Goal: Information Seeking & Learning: Learn about a topic

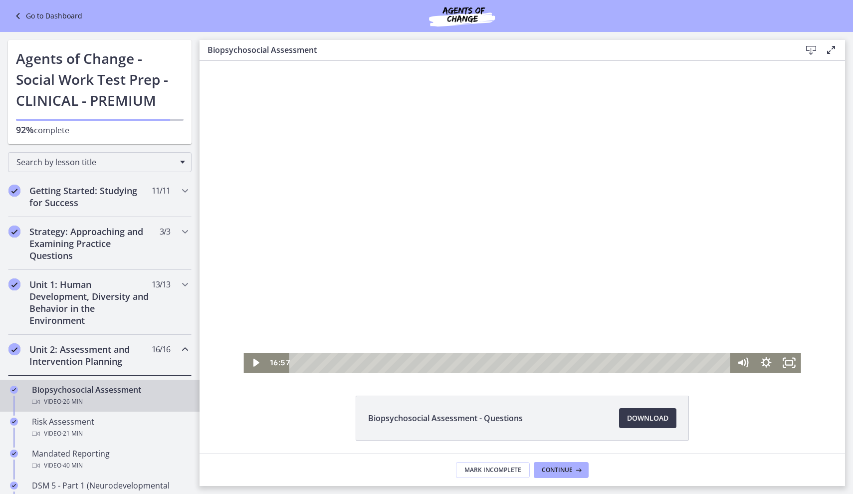
scroll to position [252, 0]
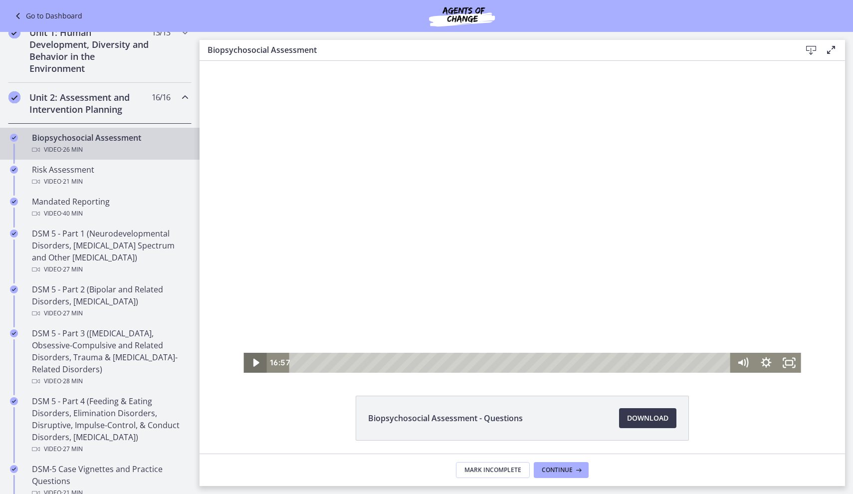
click at [254, 365] on icon "Play Video" at bounding box center [257, 363] width 6 height 8
click at [281, 319] on div at bounding box center [522, 217] width 557 height 312
click at [255, 365] on icon "Play Video" at bounding box center [257, 363] width 6 height 8
click at [269, 322] on div at bounding box center [522, 217] width 557 height 312
click at [303, 302] on div at bounding box center [522, 217] width 557 height 312
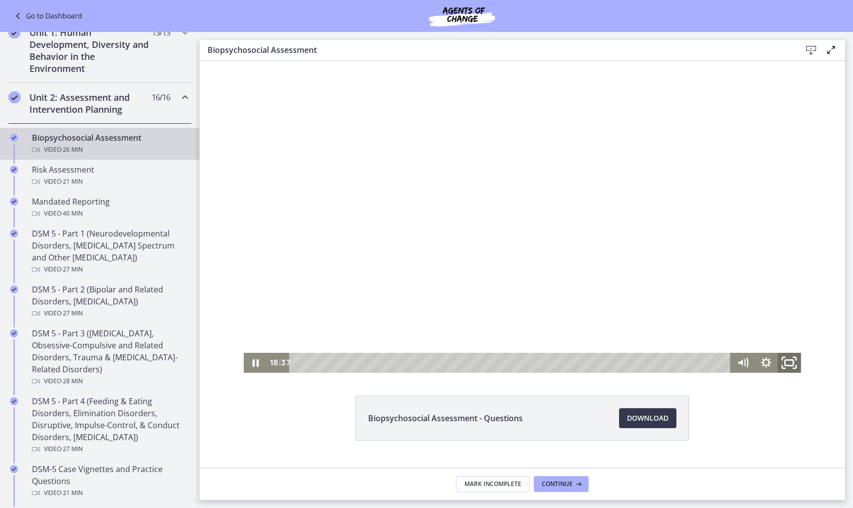
click at [788, 359] on icon "Fullscreen" at bounding box center [790, 363] width 28 height 24
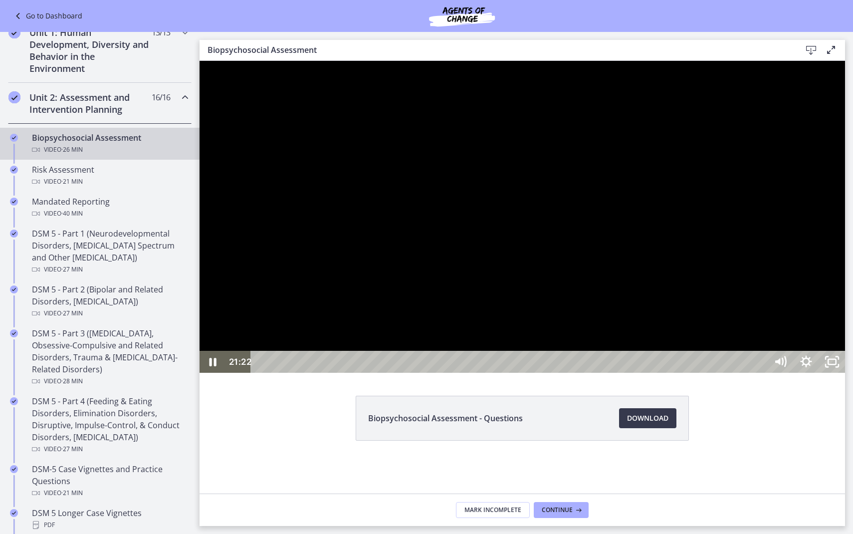
click at [845, 373] on div at bounding box center [523, 217] width 646 height 312
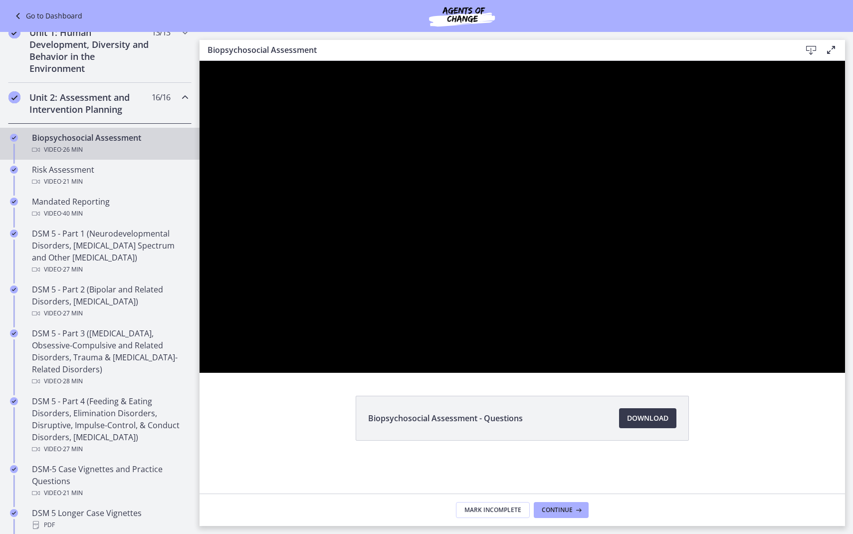
click at [845, 373] on div at bounding box center [523, 217] width 646 height 312
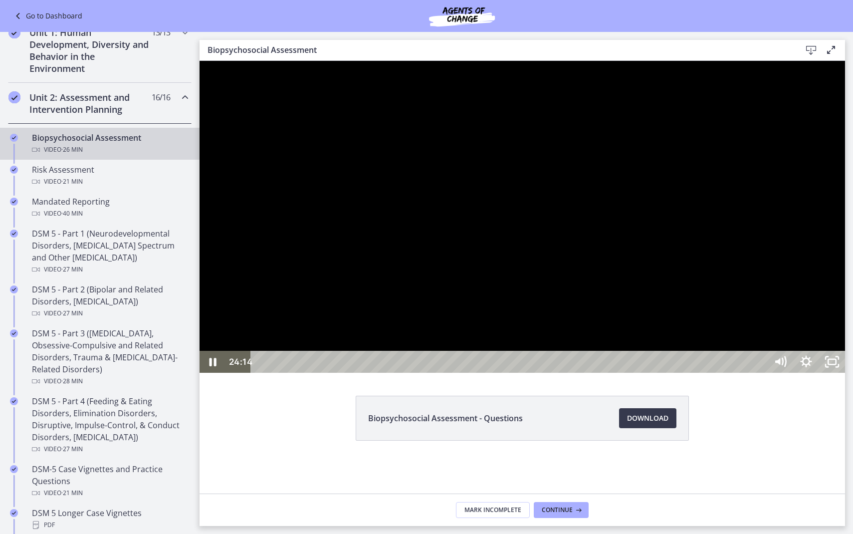
click at [845, 373] on div at bounding box center [523, 217] width 646 height 312
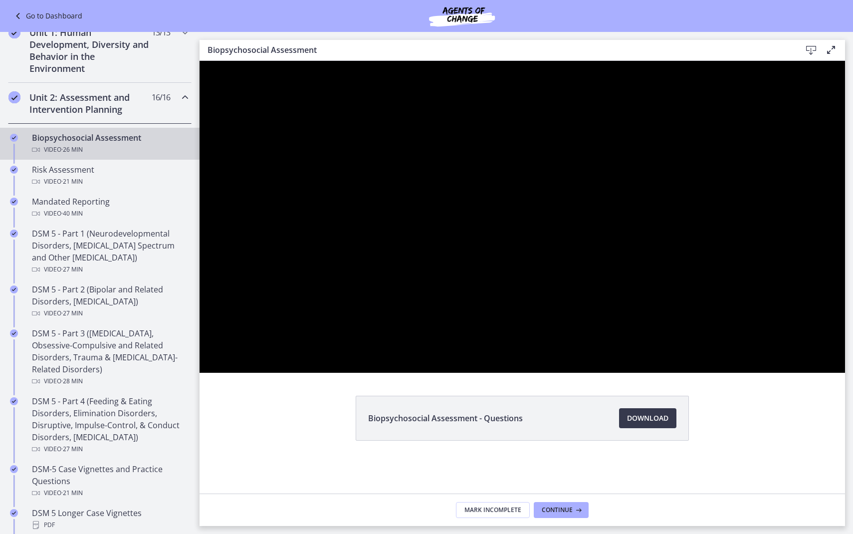
click at [845, 373] on div at bounding box center [523, 217] width 646 height 312
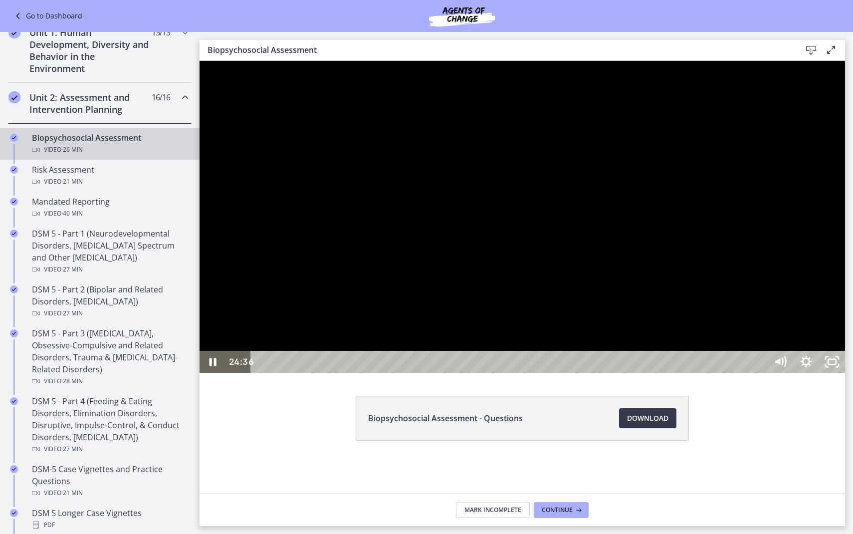
click at [619, 373] on div at bounding box center [523, 217] width 646 height 312
click at [219, 373] on icon "Play Video" at bounding box center [214, 362] width 26 height 22
